Goal: Information Seeking & Learning: Learn about a topic

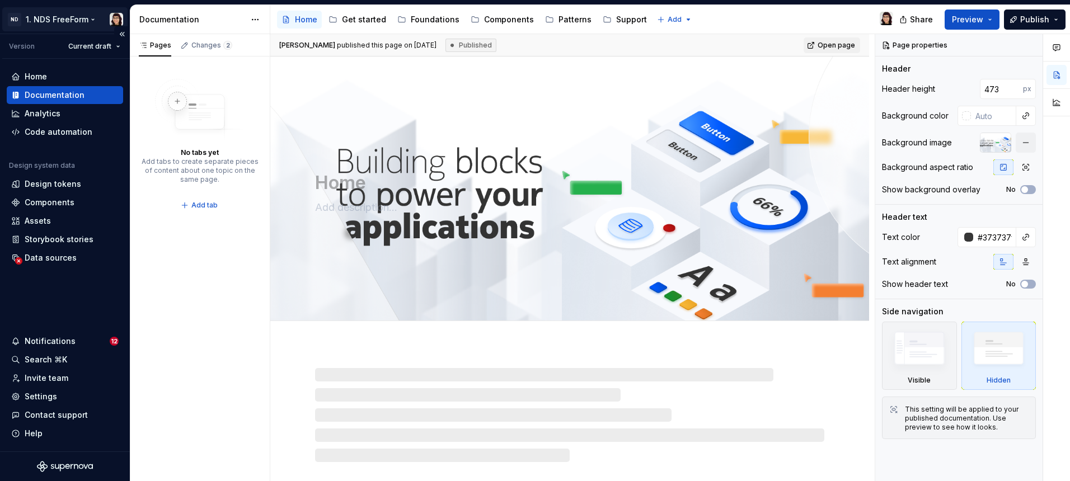
click at [16, 21] on html "ND 1. NDS FreeForm Version Current draft Home Documentation Analytics Code auto…" at bounding box center [535, 240] width 1070 height 481
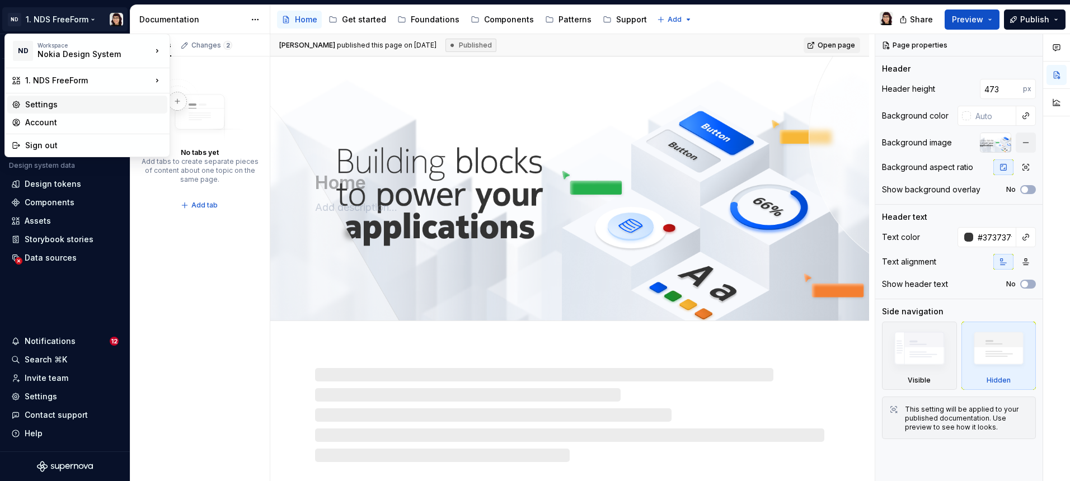
type textarea "*"
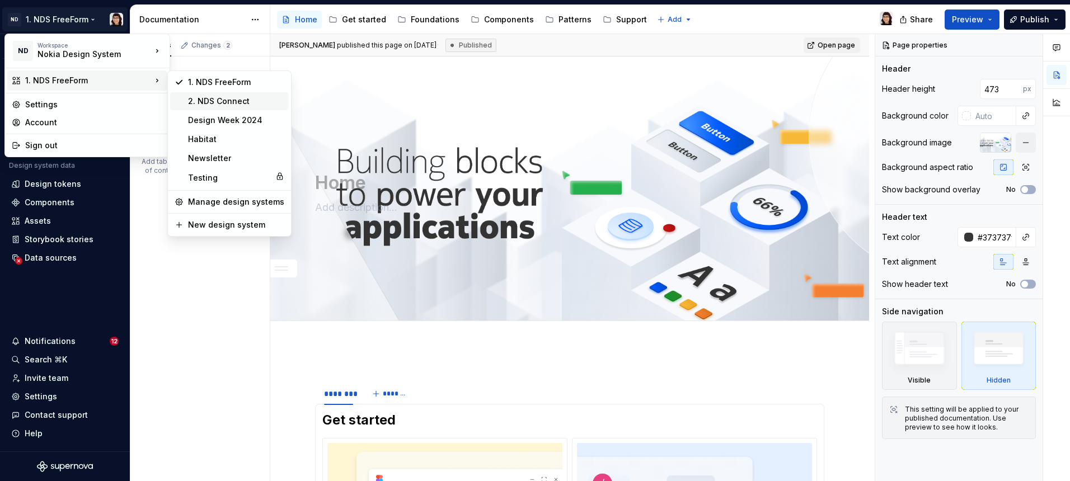
click at [192, 97] on div "2. NDS Connect" at bounding box center [236, 101] width 96 height 11
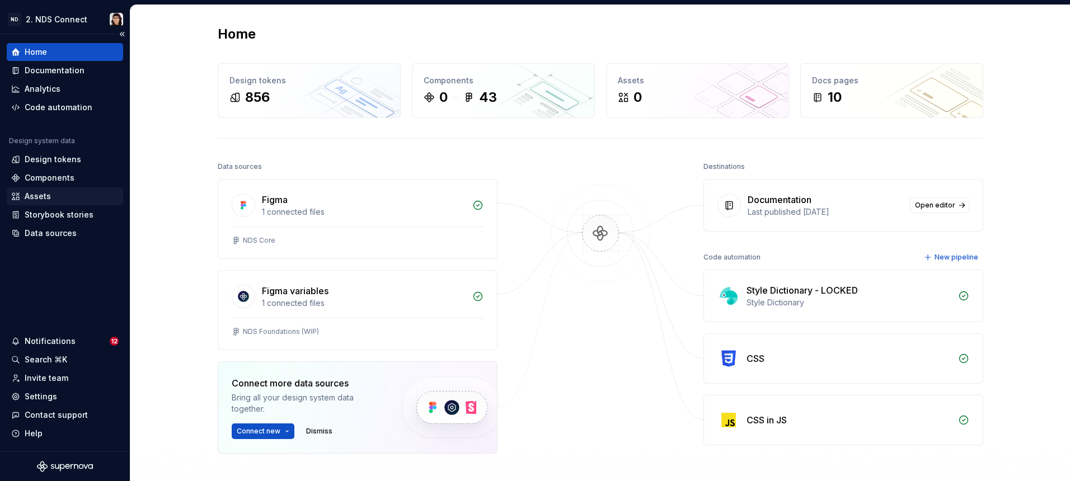
click at [40, 205] on div "Assets" at bounding box center [65, 196] width 116 height 18
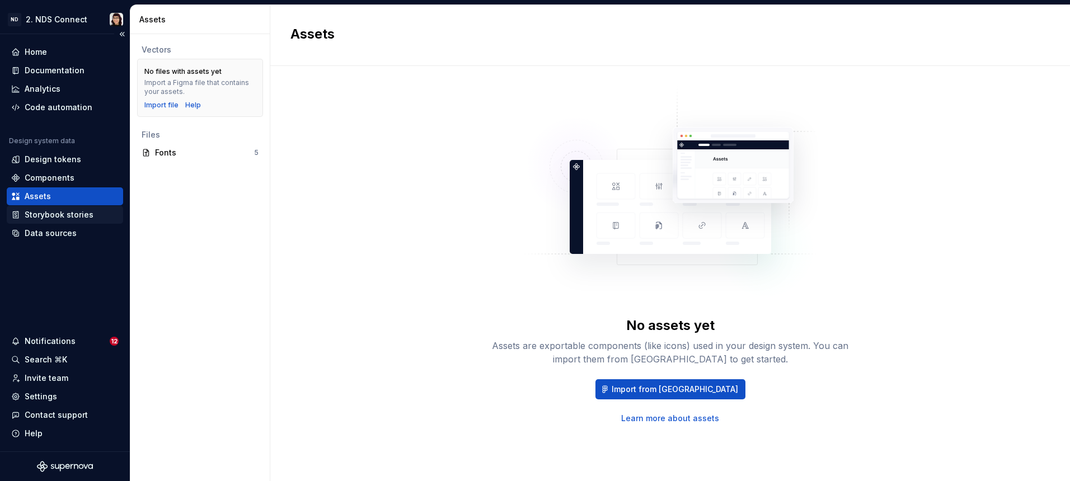
click at [44, 223] on div "Storybook stories" at bounding box center [65, 215] width 116 height 18
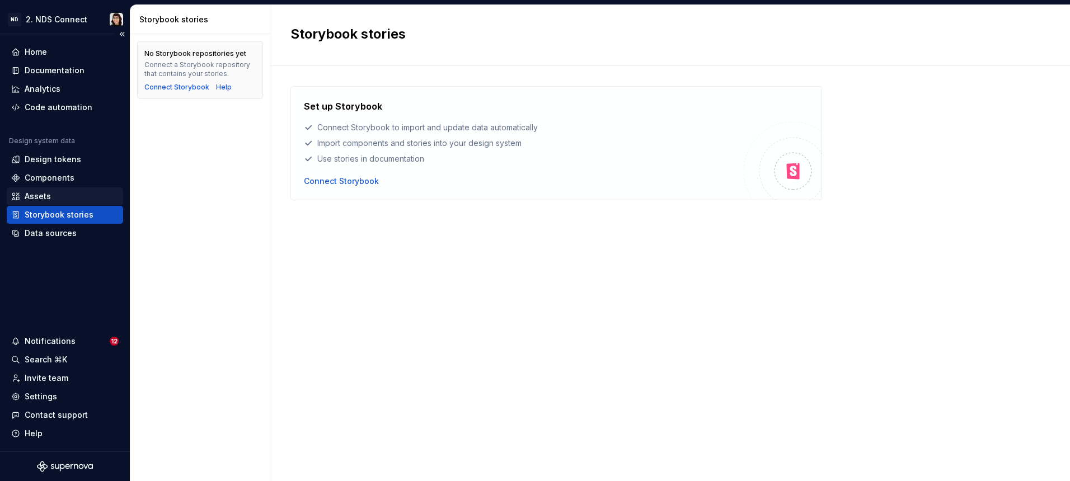
click at [59, 187] on div "Assets" at bounding box center [65, 196] width 116 height 18
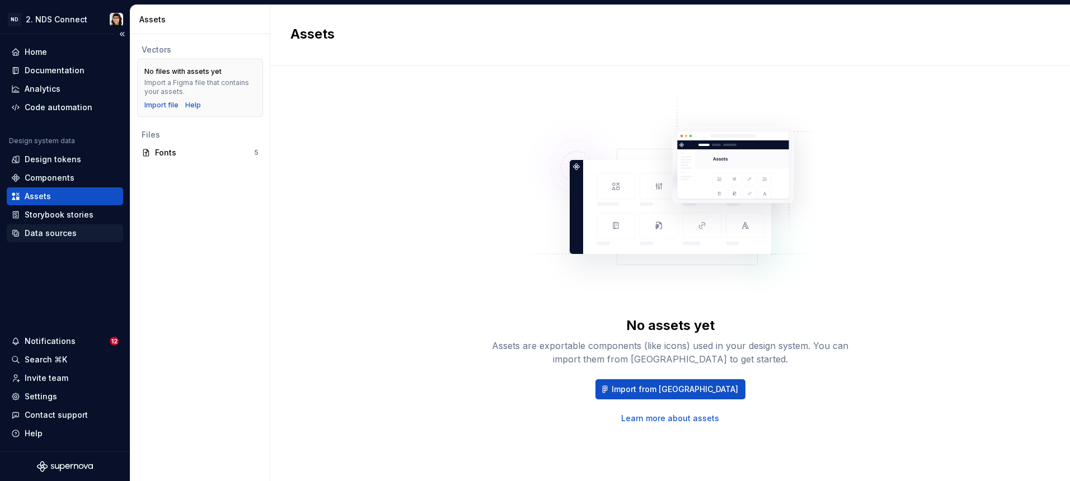
click at [42, 233] on div "Data sources" at bounding box center [51, 233] width 52 height 11
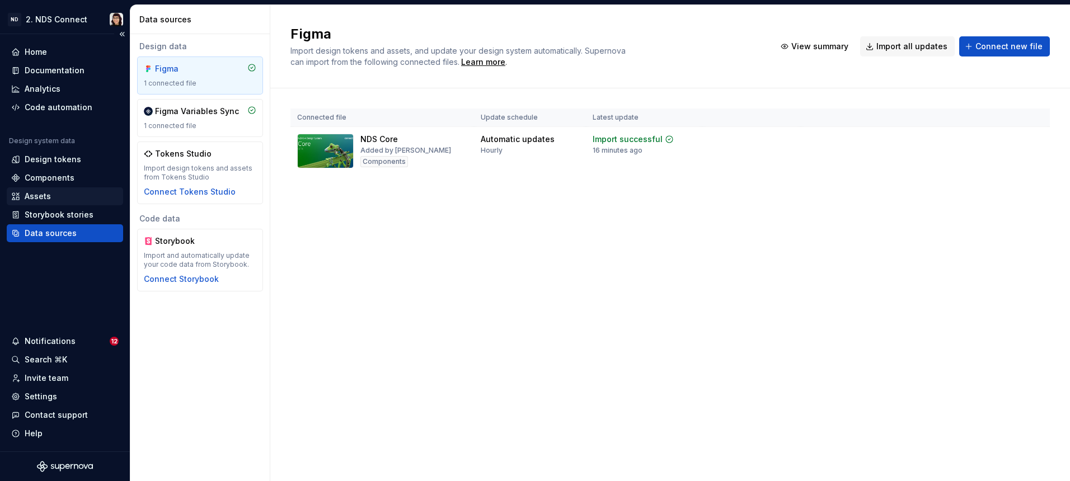
click at [68, 195] on div "Assets" at bounding box center [64, 196] width 107 height 11
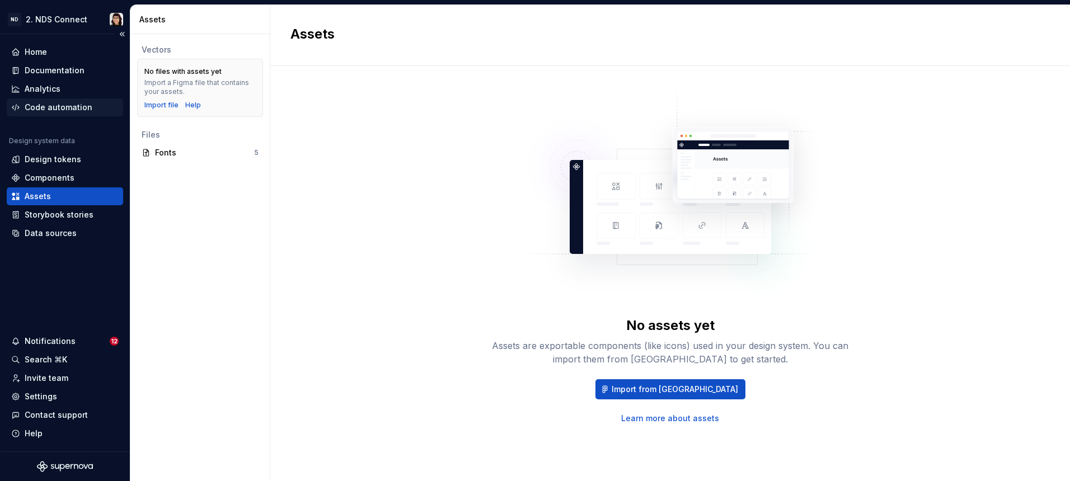
click at [85, 116] on div "Code automation" at bounding box center [65, 107] width 116 height 18
click at [85, 107] on div "Code automation" at bounding box center [59, 107] width 68 height 11
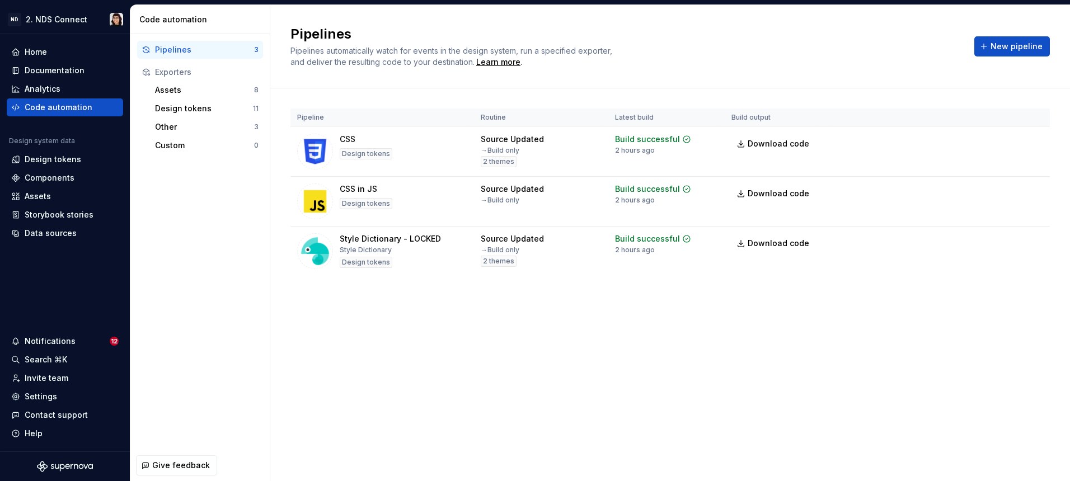
click at [416, 421] on div "Pipelines Pipelines automatically watch for events in the design system, run a …" at bounding box center [670, 243] width 800 height 476
